Goal: Find specific page/section

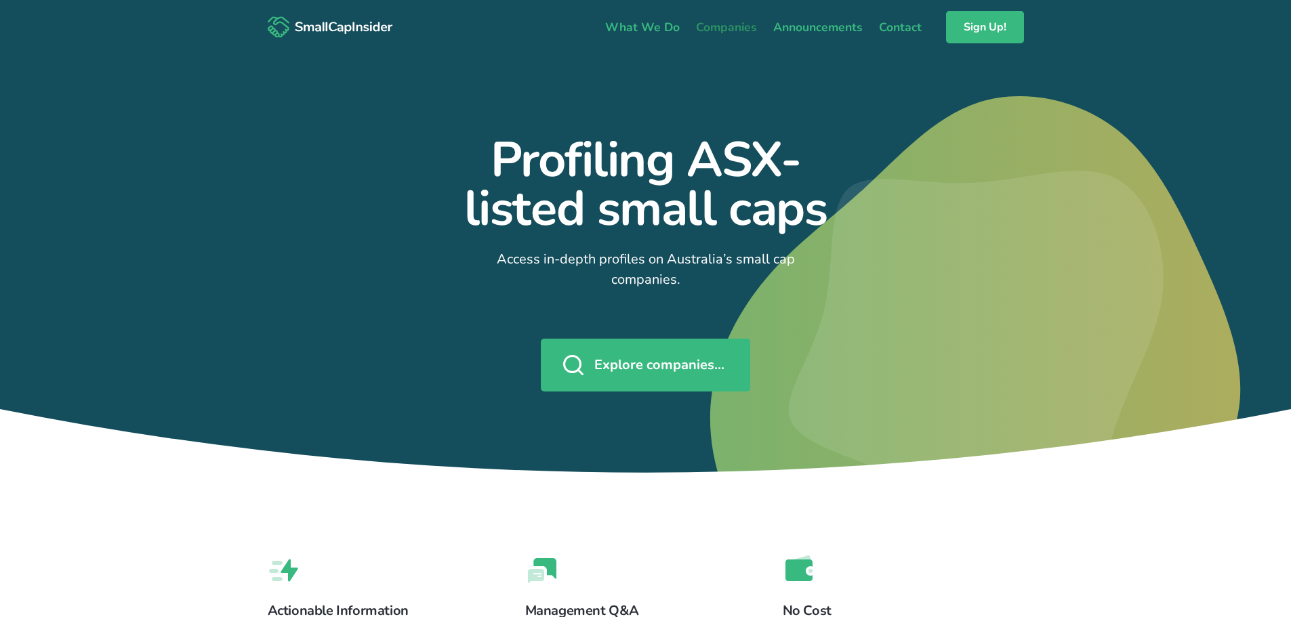
click at [744, 21] on link "Companies" at bounding box center [726, 27] width 77 height 28
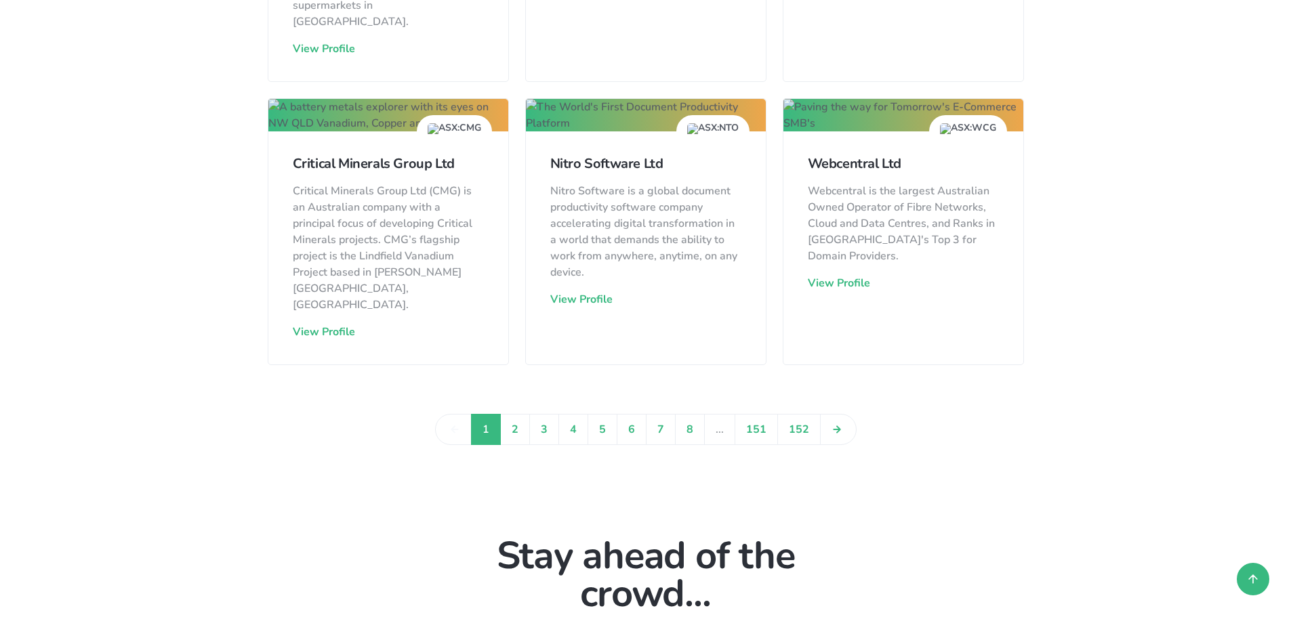
scroll to position [2032, 0]
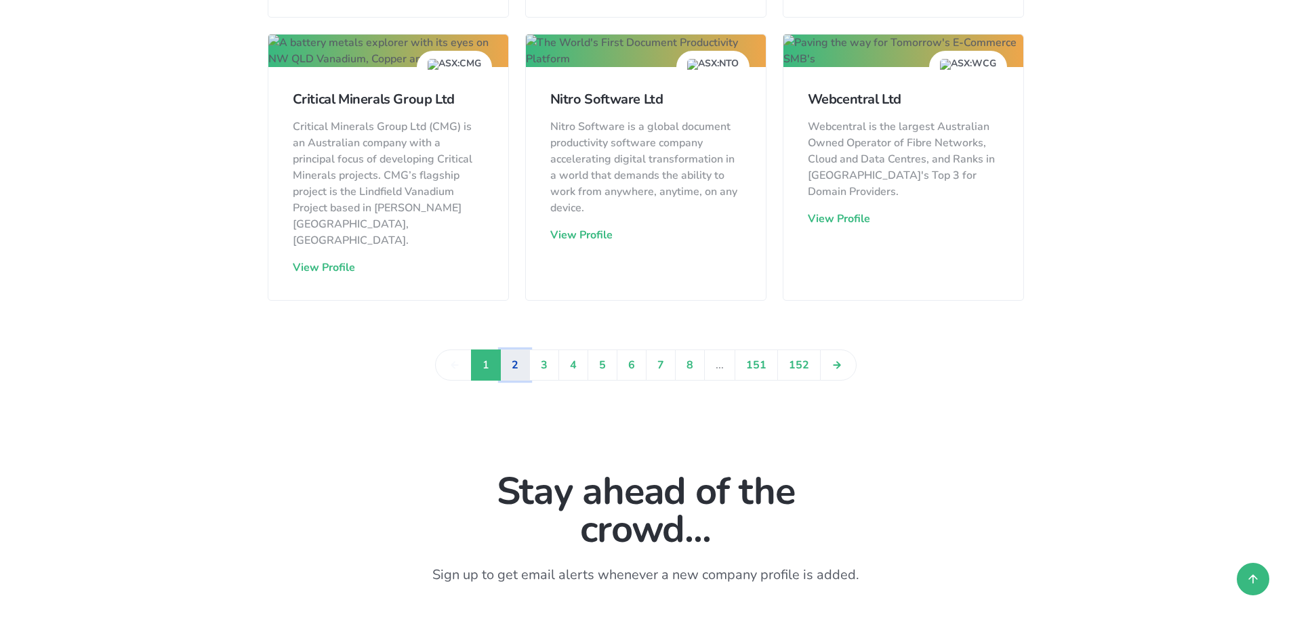
click at [526, 350] on link "2" at bounding box center [515, 365] width 30 height 31
